Goal: Navigation & Orientation: Find specific page/section

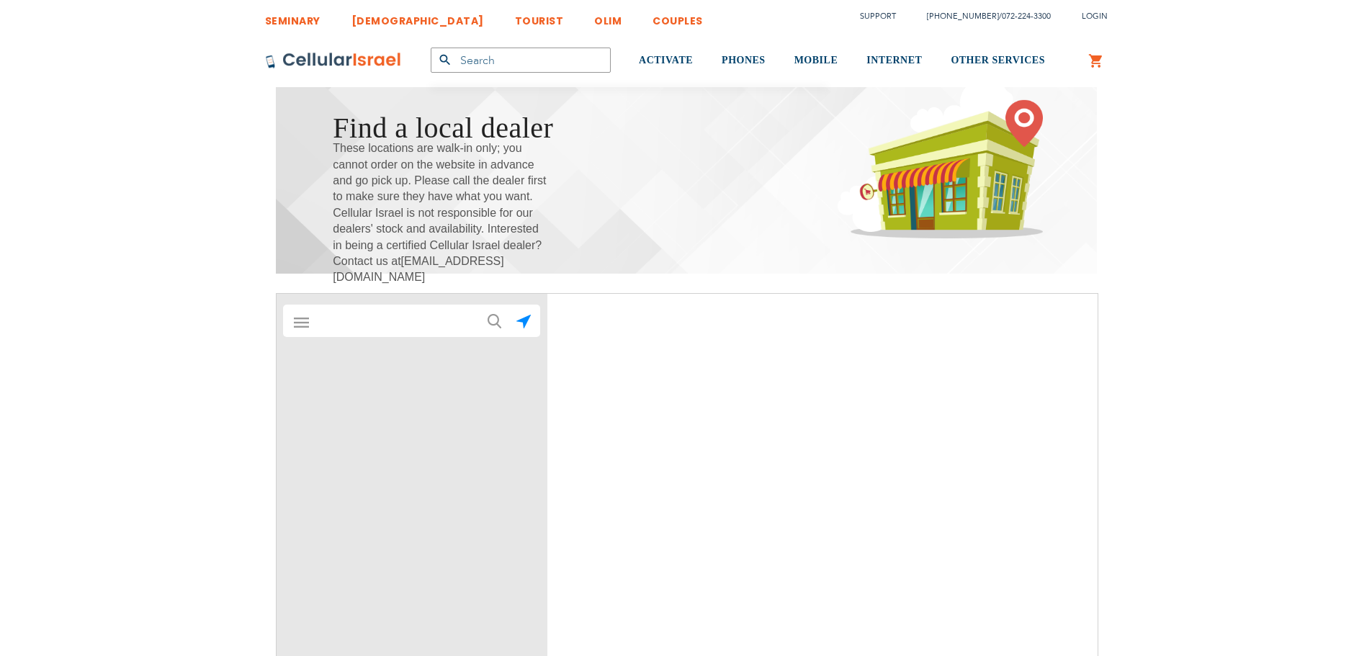
click at [340, 340] on div "There is no store locator with search by area. Back to results [PERSON_NAME] - …" at bounding box center [412, 510] width 271 height 432
click at [341, 319] on input "text" at bounding box center [412, 321] width 201 height 29
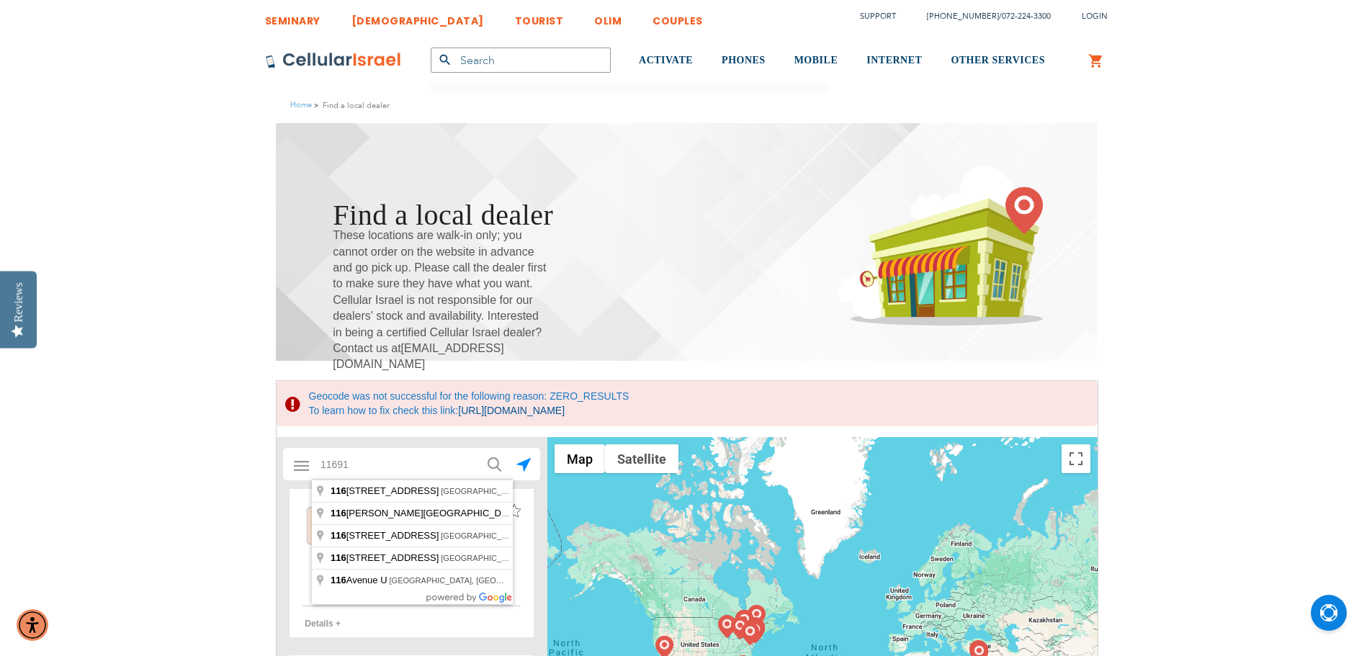
click at [479, 449] on button "submit" at bounding box center [493, 463] width 29 height 29
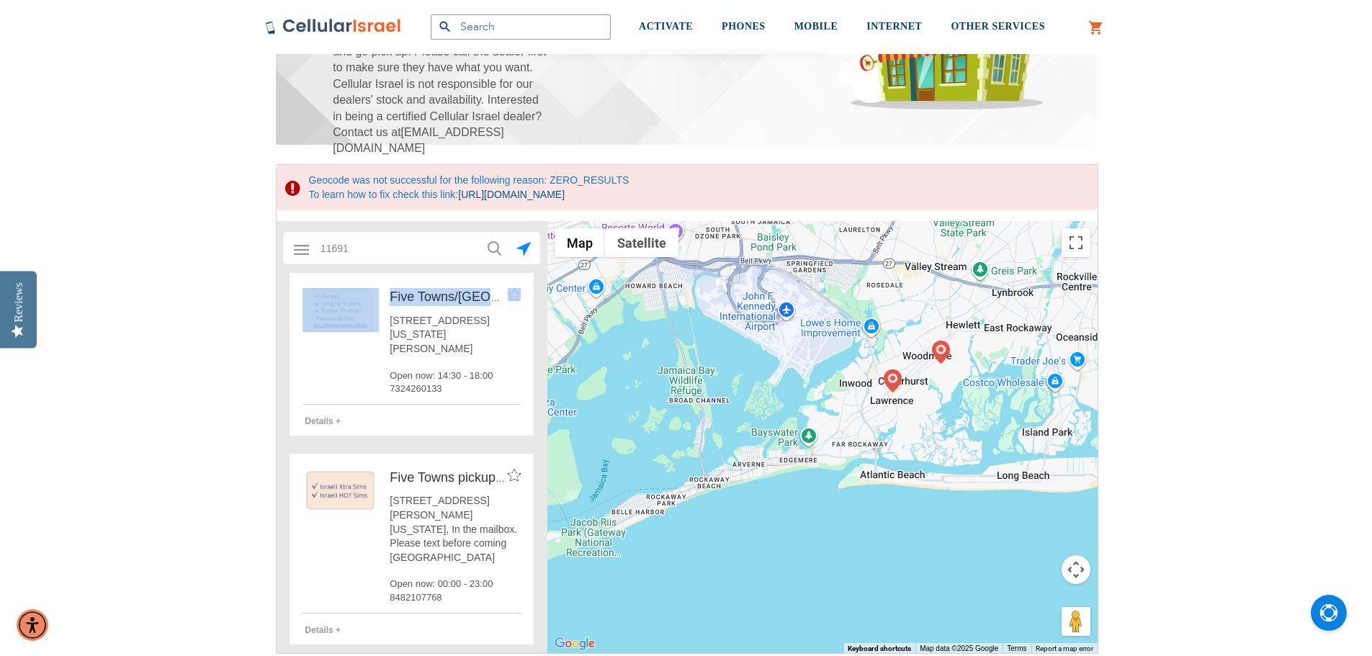
drag, startPoint x: 387, startPoint y: 321, endPoint x: 488, endPoint y: 344, distance: 103.4
click at [488, 344] on div "Five Towns/[GEOGRAPHIC_DATA] Flip [STREET_ADDRESS][US_STATE][PERSON_NAME] Open …" at bounding box center [412, 345] width 218 height 142
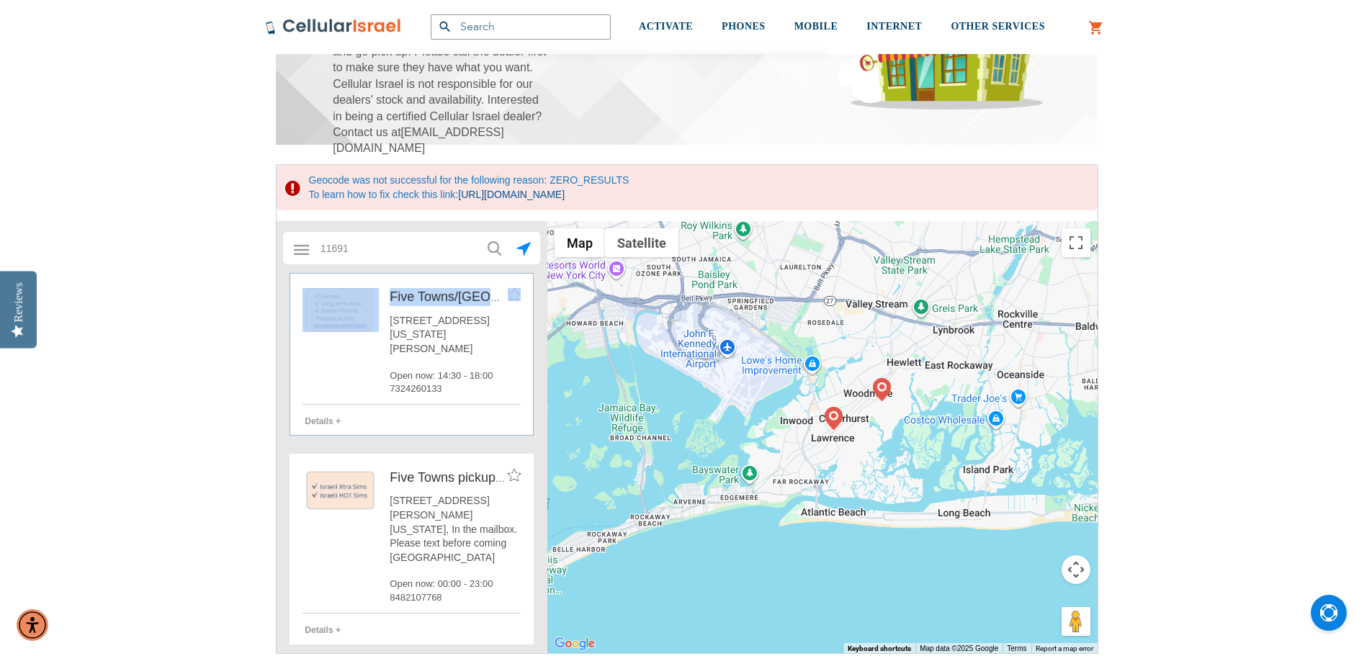
click at [490, 344] on div "[STREET_ADDRESS][US_STATE][PERSON_NAME] Open now: 14:30 - 18:00 7324260133" at bounding box center [455, 354] width 131 height 81
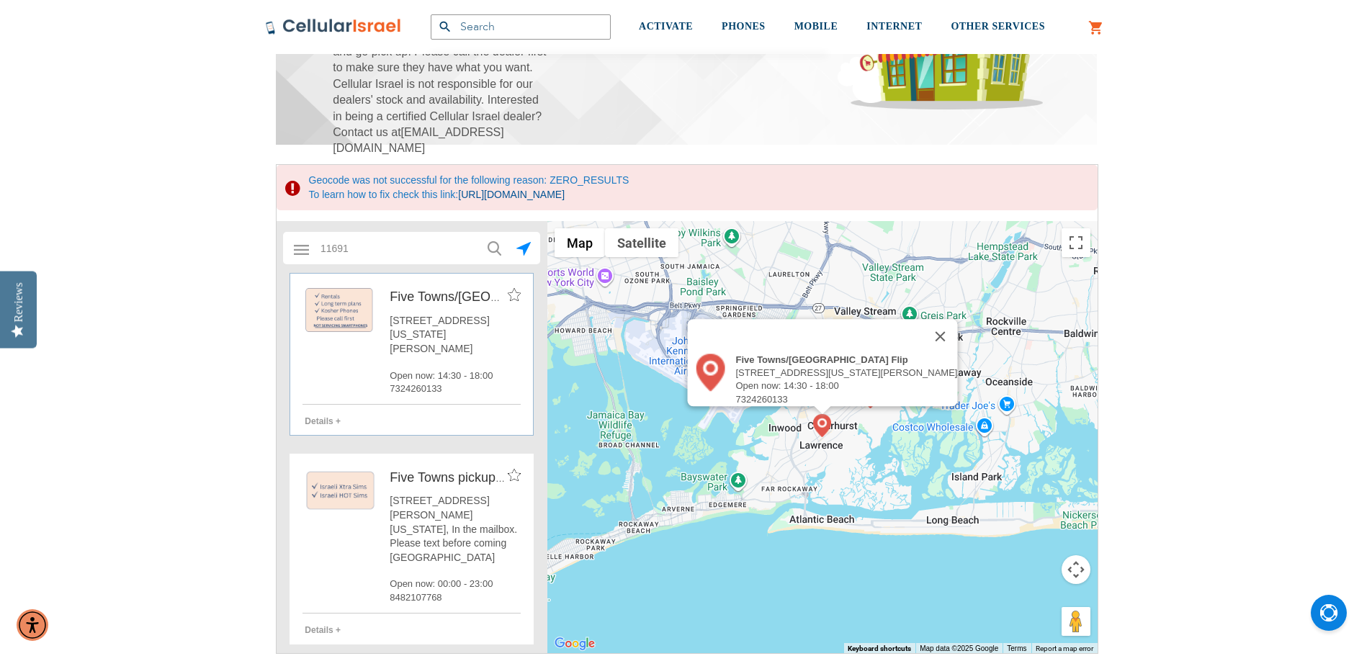
drag, startPoint x: 495, startPoint y: 336, endPoint x: 397, endPoint y: 320, distance: 99.2
click at [391, 321] on span "[STREET_ADDRESS][US_STATE][PERSON_NAME]" at bounding box center [455, 335] width 131 height 42
click at [399, 318] on span "[STREET_ADDRESS][US_STATE][PERSON_NAME]" at bounding box center [455, 335] width 131 height 42
drag, startPoint x: 389, startPoint y: 318, endPoint x: 480, endPoint y: 336, distance: 92.7
click at [480, 336] on span "[STREET_ADDRESS][US_STATE][PERSON_NAME]" at bounding box center [455, 335] width 131 height 42
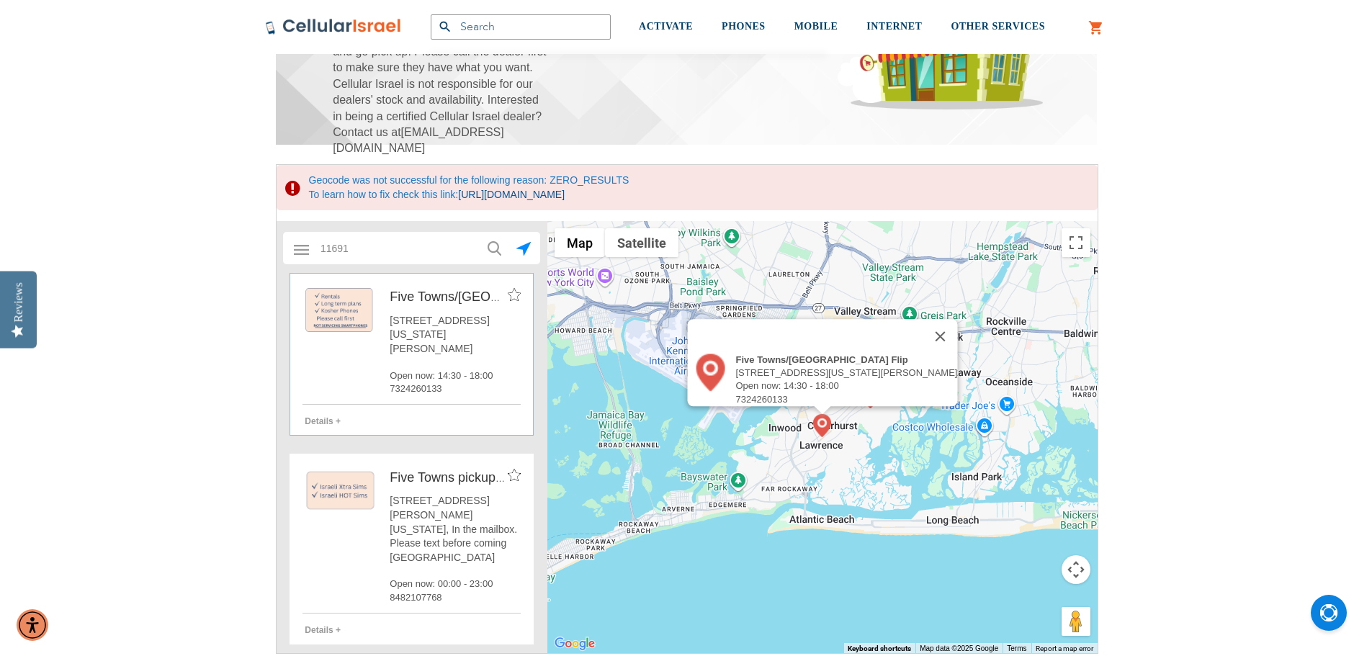
click at [482, 336] on span "[STREET_ADDRESS][US_STATE][PERSON_NAME]" at bounding box center [455, 335] width 131 height 42
click at [927, 331] on button "Close" at bounding box center [940, 336] width 35 height 35
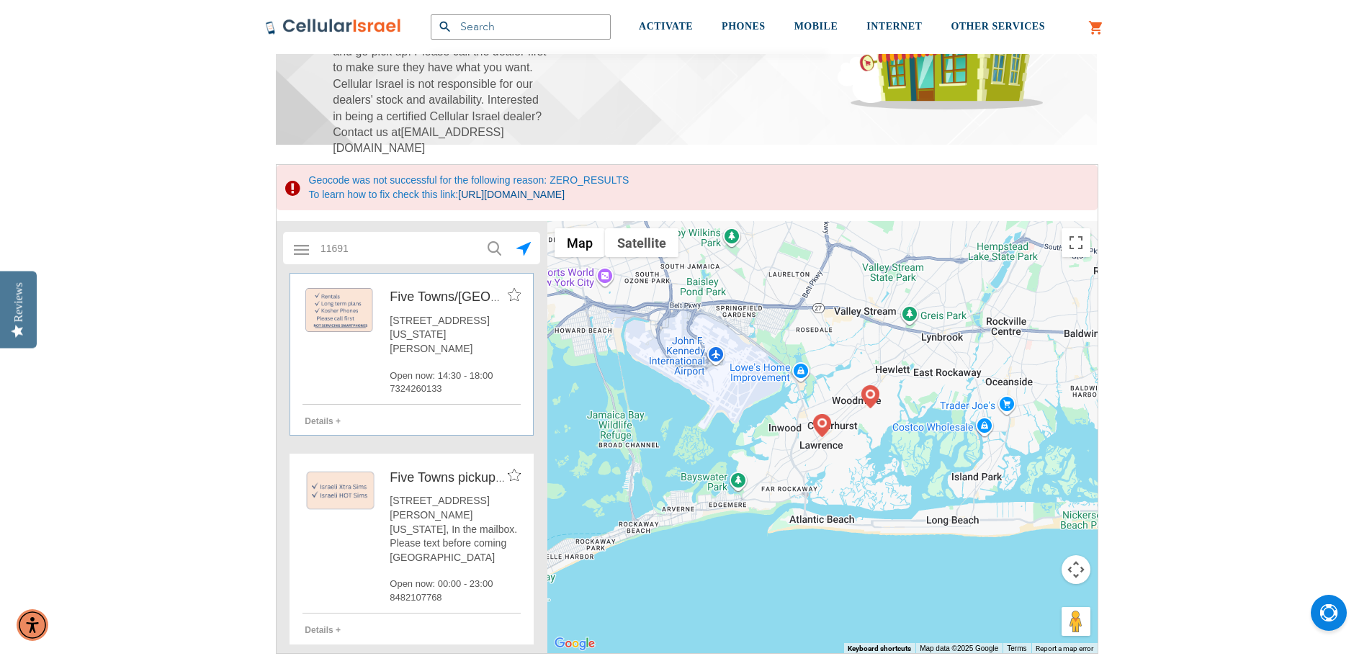
drag, startPoint x: 387, startPoint y: 322, endPoint x: 485, endPoint y: 337, distance: 99.1
click at [485, 337] on div "Five Towns/[GEOGRAPHIC_DATA] Flip [STREET_ADDRESS][US_STATE][PERSON_NAME] Open …" at bounding box center [412, 345] width 218 height 142
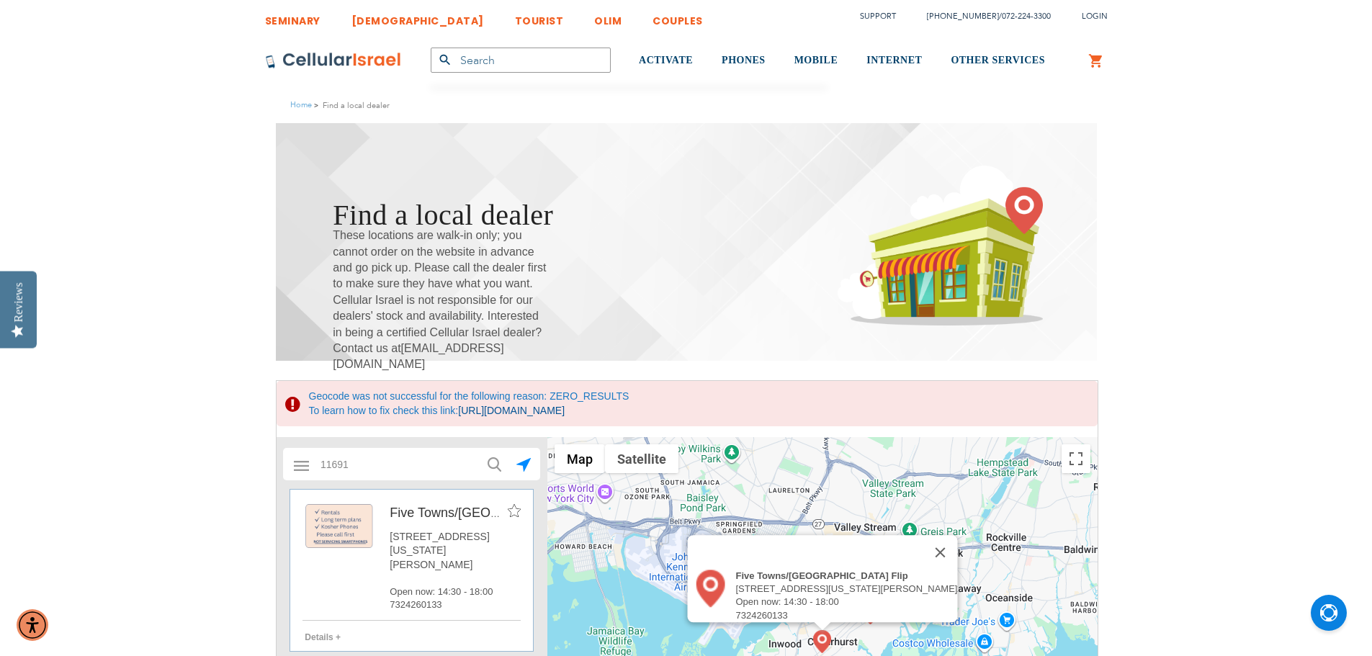
click at [376, 481] on div at bounding box center [412, 653] width 260 height 432
click at [372, 463] on input "11691" at bounding box center [412, 464] width 201 height 29
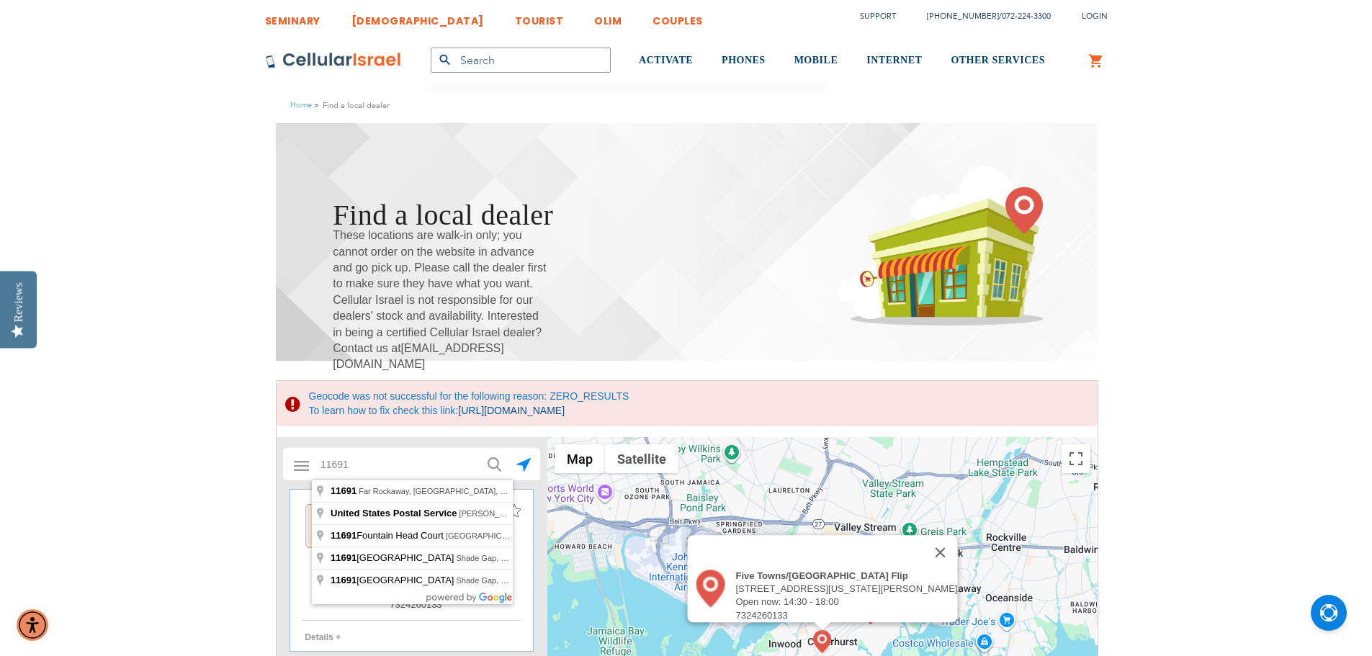
click at [372, 463] on input "11691" at bounding box center [412, 464] width 201 height 29
type input "[GEOGRAPHIC_DATA],[GEOGRAPHIC_DATA]"
click at [479, 449] on button "submit" at bounding box center [493, 463] width 29 height 29
